Goal: Task Accomplishment & Management: Use online tool/utility

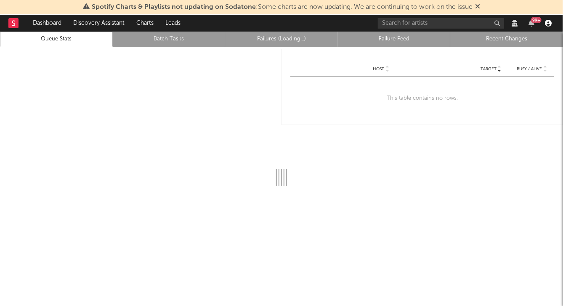
click at [550, 22] on icon "button" at bounding box center [548, 23] width 7 height 7
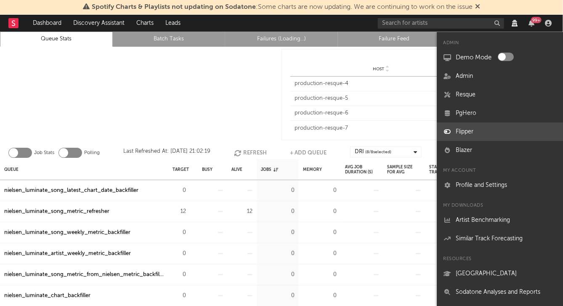
click at [470, 129] on link "Flipper" at bounding box center [500, 131] width 126 height 19
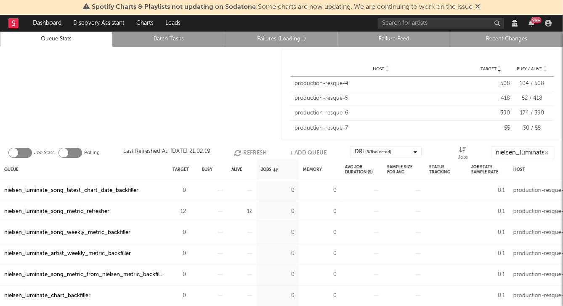
click at [130, 80] on div at bounding box center [140, 94] width 281 height 95
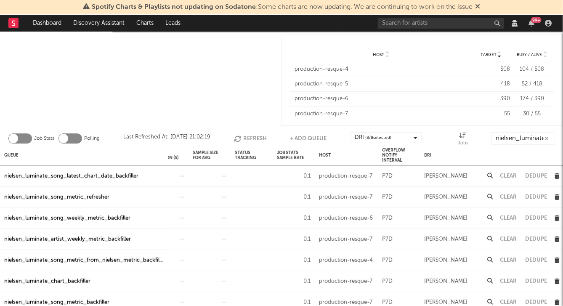
click at [556, 175] on icon "button" at bounding box center [556, 175] width 5 height 5
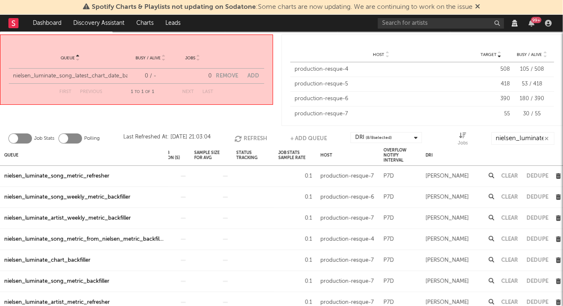
click at [225, 75] on button "Remove" at bounding box center [227, 75] width 22 height 5
